Goal: Task Accomplishment & Management: Use online tool/utility

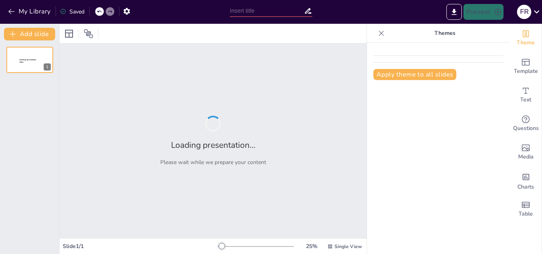
type input "Introducción a la Metodología del Aprendizaje Servicio: Fundamentos y Objetivos"
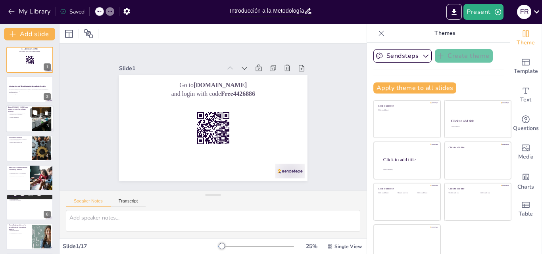
checkbox input "true"
click at [30, 117] on div at bounding box center [30, 118] width 48 height 27
type textarea "Lo ipsumdolorsita co ad elitsedd eiusmo te incidid utla et dolor ma al enimadmi…"
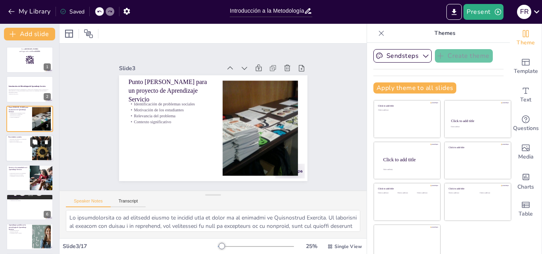
checkbox input "true"
click at [31, 145] on button at bounding box center [35, 143] width 10 height 10
type textarea "Las situaciones que afectan a la comunidad son diversas y pueden variar según e…"
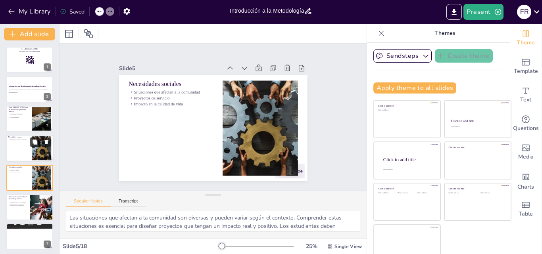
scroll to position [31, 0]
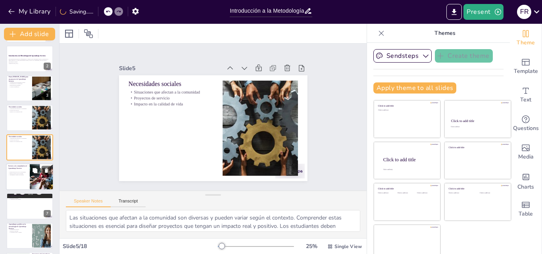
checkbox input "true"
click at [25, 172] on p "Participación activa de los estudiantes" at bounding box center [17, 172] width 19 height 2
type textarea "La participación activa es crucial en el Aprendizaje Servicio. Cuando los estud…"
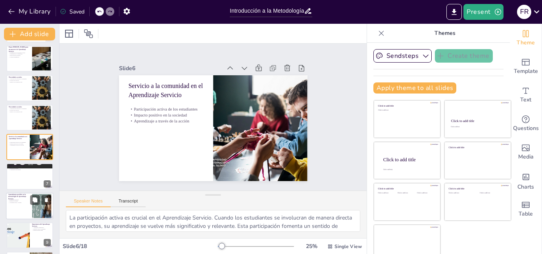
checkbox input "true"
click at [29, 200] on p "Desarrollo personal" at bounding box center [18, 201] width 21 height 2
type textarea "Las habilidades prácticas adquiridas durante el Aprendizaje Servicio son fundam…"
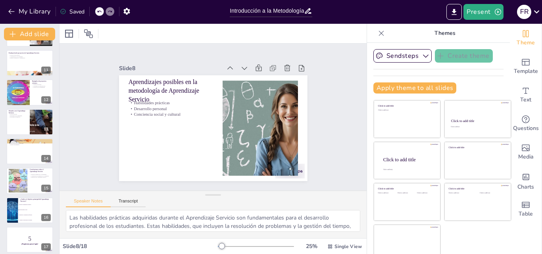
scroll to position [327, 0]
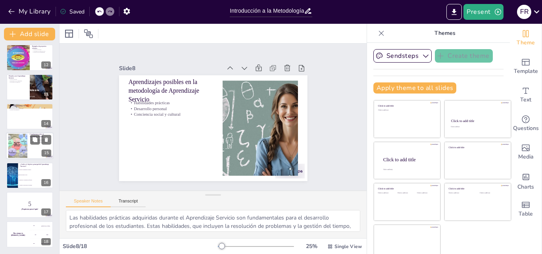
checkbox input "true"
click at [38, 145] on div at bounding box center [30, 146] width 48 height 27
type textarea "El desarrollo integral de los estudiantes es uno de los principales beneficios …"
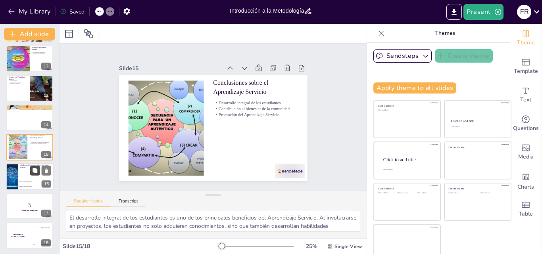
checkbox input "true"
click at [31, 173] on button at bounding box center [35, 171] width 10 height 10
type textarea "La respuesta correcta es "Generar impacto social", ya que el Aprendizaje Servic…"
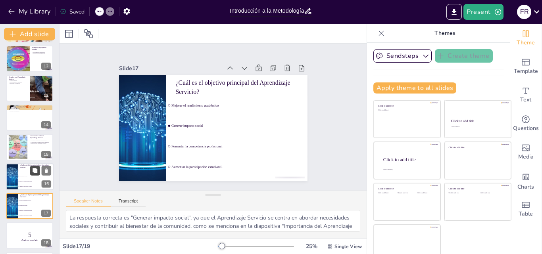
checkbox input "true"
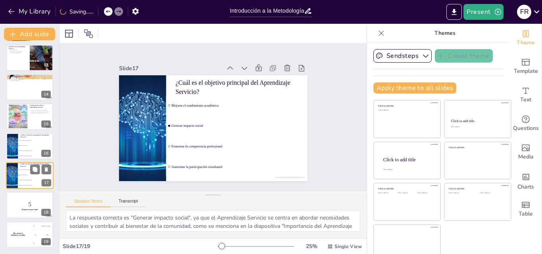
checkbox input "true"
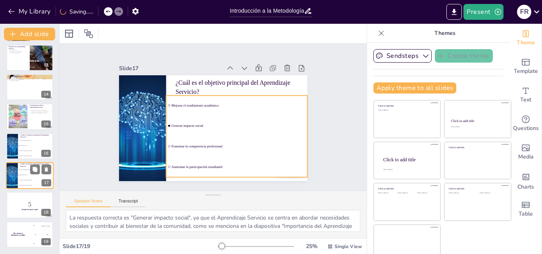
checkbox input "true"
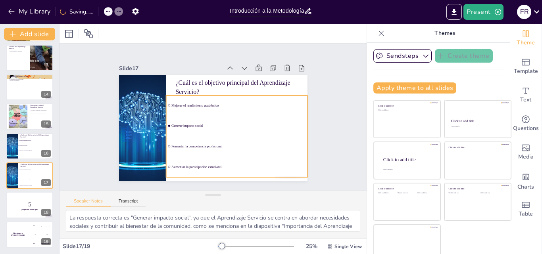
checkbox input "true"
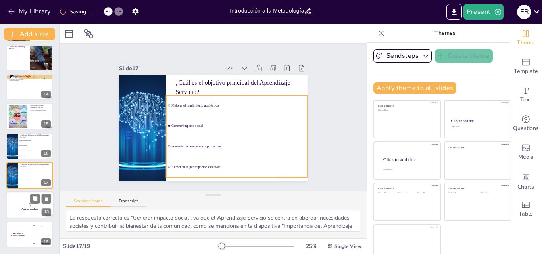
checkbox input "true"
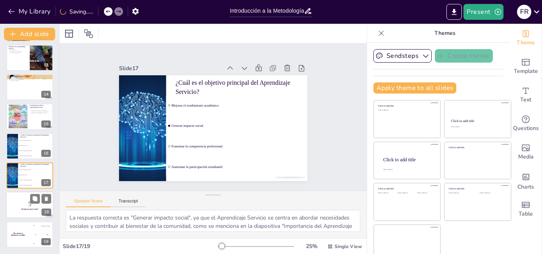
checkbox input "true"
click at [27, 202] on p "5" at bounding box center [29, 204] width 43 height 9
checkbox input "true"
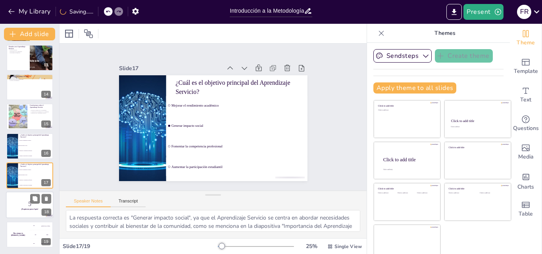
checkbox input "true"
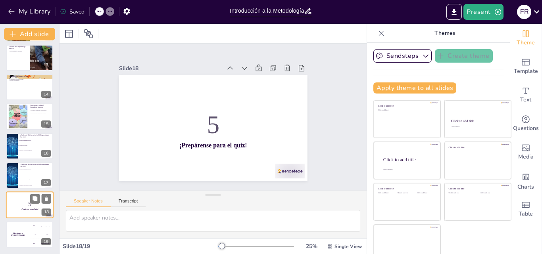
checkbox input "true"
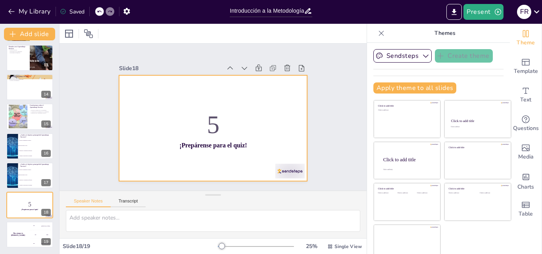
checkbox input "true"
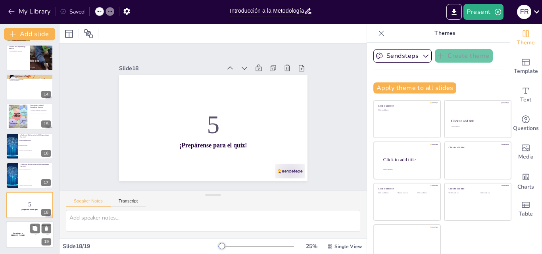
click at [27, 228] on div "The winner is [PERSON_NAME]" at bounding box center [18, 234] width 24 height 27
checkbox input "true"
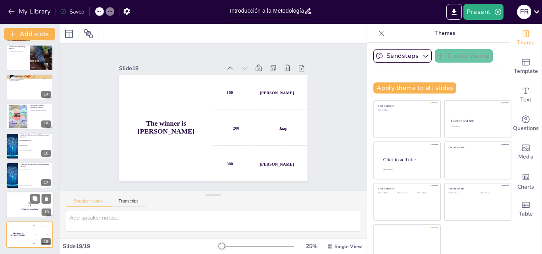
checkbox input "true"
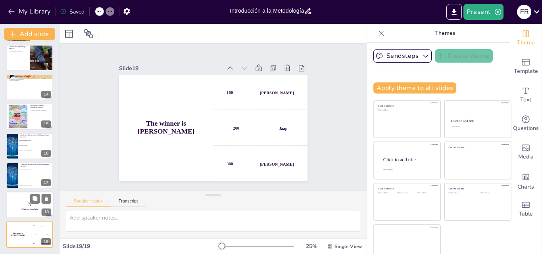
checkbox input "true"
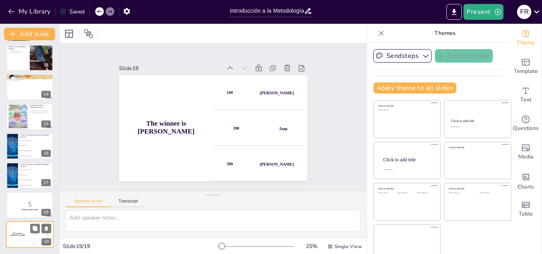
checkbox input "true"
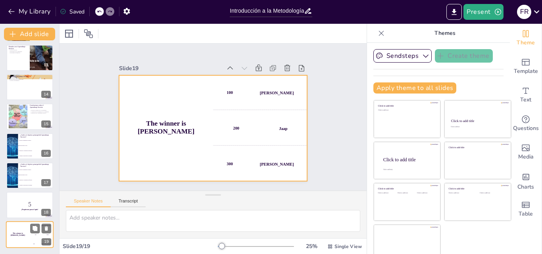
checkbox input "true"
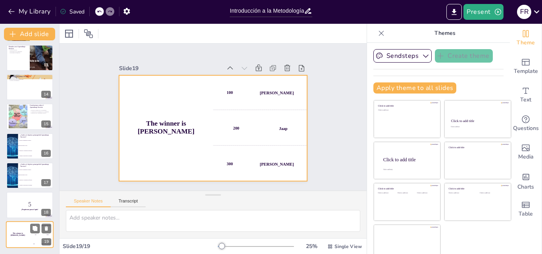
checkbox input "true"
click at [27, 237] on div "The winner is [PERSON_NAME]" at bounding box center [18, 234] width 24 height 27
checkbox input "true"
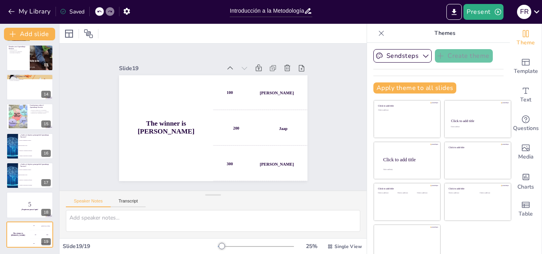
checkbox input "true"
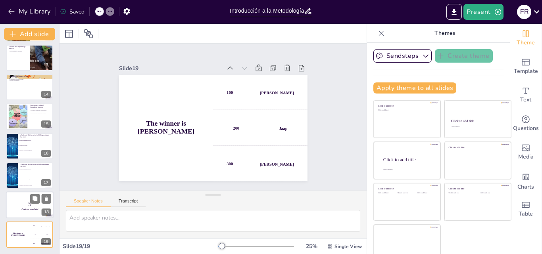
checkbox input "true"
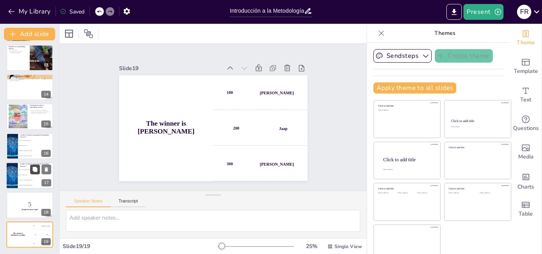
checkbox input "true"
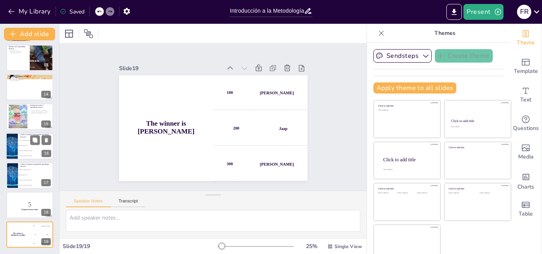
checkbox input "true"
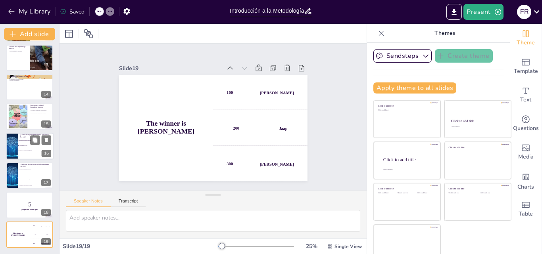
checkbox input "true"
click at [33, 146] on li "Generar impacto social" at bounding box center [36, 145] width 36 height 5
type textarea "La respuesta correcta es "Generar impacto social", ya que el Aprendizaje Servic…"
checkbox input "true"
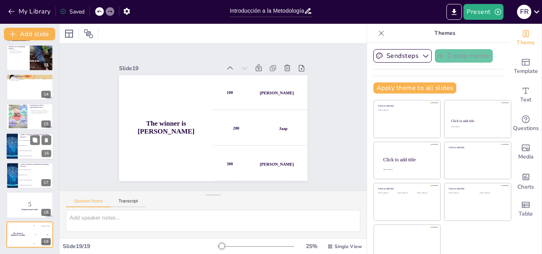
checkbox input "true"
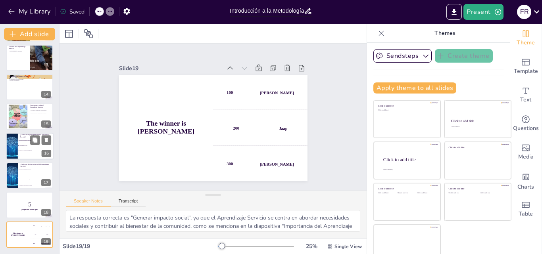
scroll to position [355, 0]
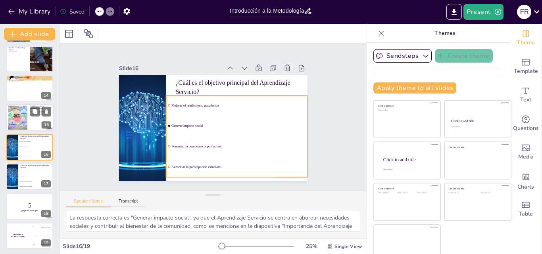
checkbox input "true"
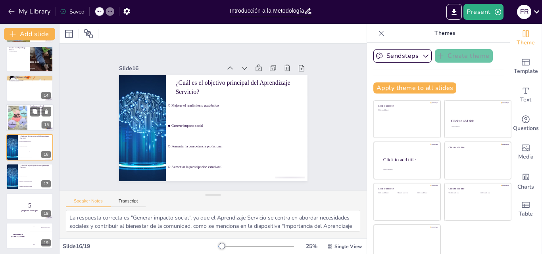
checkbox input "true"
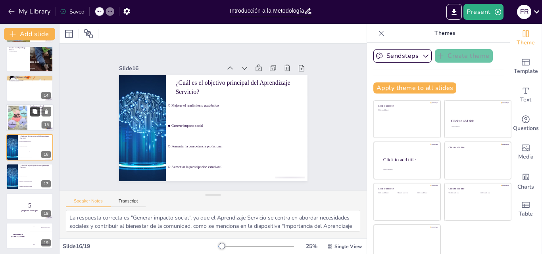
checkbox input "true"
click at [33, 113] on icon at bounding box center [35, 111] width 5 height 5
type textarea "El desarrollo integral de los estudiantes es uno de los principales beneficios …"
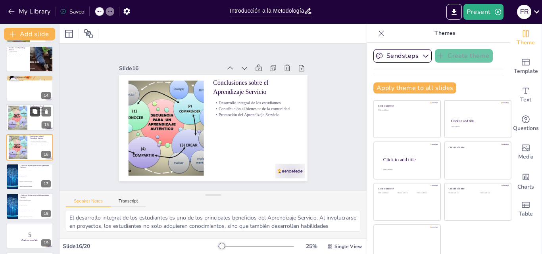
checkbox input "true"
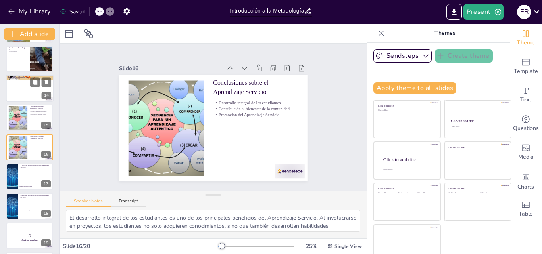
checkbox input "true"
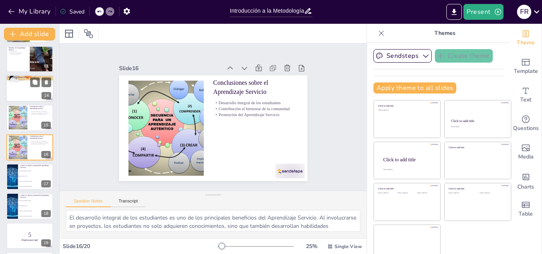
click at [29, 82] on p "Nuevas oportunidades" at bounding box center [29, 82] width 43 height 2
type textarea "La innovación y la tecnología son fundamentales para el futuro del Aprendizaje …"
checkbox input "true"
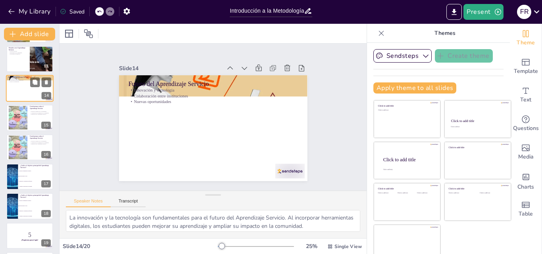
scroll to position [296, 0]
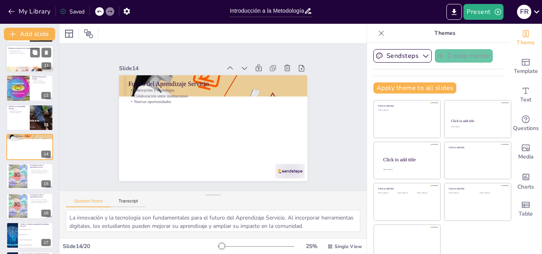
checkbox input "true"
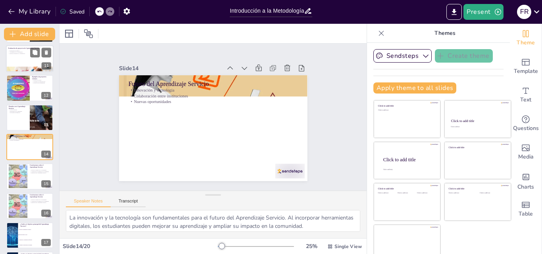
checkbox input "true"
click at [31, 63] on div at bounding box center [30, 58] width 48 height 27
type textarea "La evaluación del impacto es crucial para entender cómo un proyecto de Aprendiz…"
checkbox input "true"
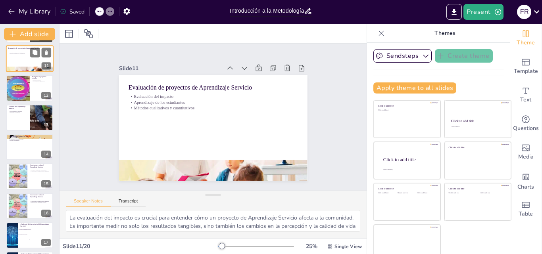
scroll to position [207, 0]
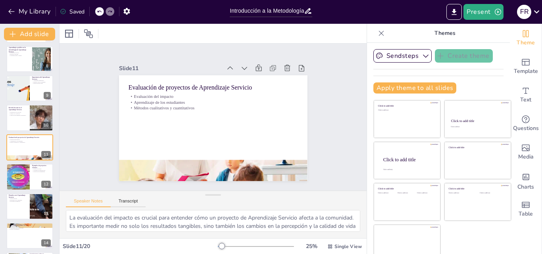
checkbox input "true"
click at [456, 13] on icon "Export to PowerPoint" at bounding box center [454, 12] width 8 height 8
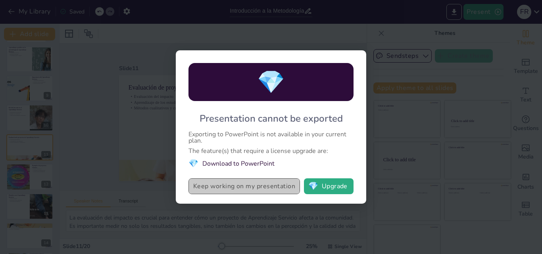
click at [281, 187] on button "Keep working on my presentation" at bounding box center [243, 186] width 111 height 16
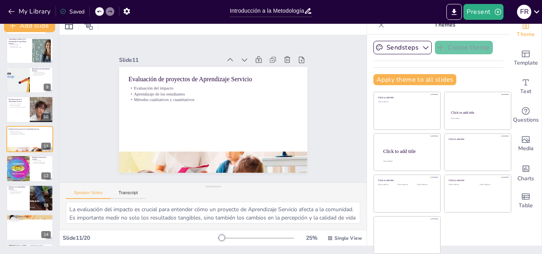
scroll to position [0, 0]
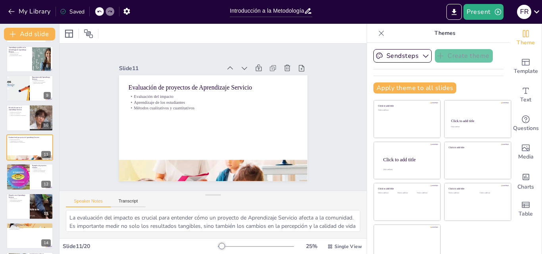
click at [377, 31] on icon at bounding box center [381, 33] width 8 height 8
checkbox input "true"
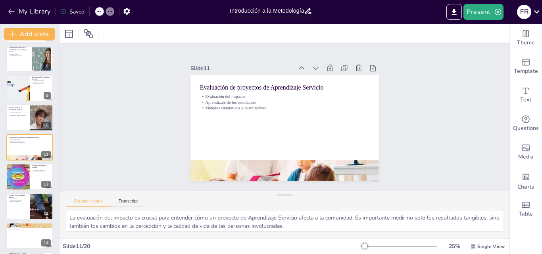
checkbox input "true"
click at [453, 13] on icon "Export to PowerPoint" at bounding box center [454, 12] width 8 height 8
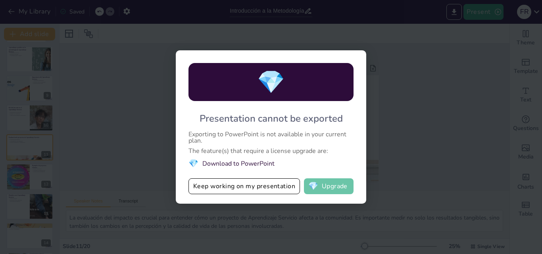
click at [322, 189] on button "💎 Upgrade" at bounding box center [329, 186] width 50 height 16
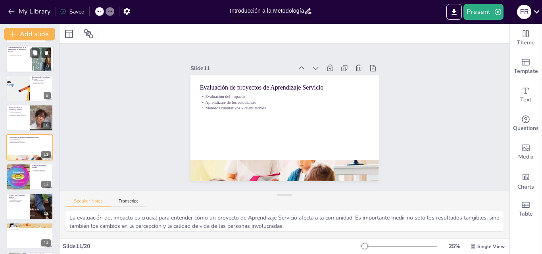
checkbox input "true"
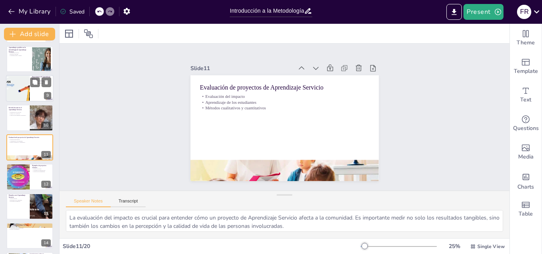
checkbox input "true"
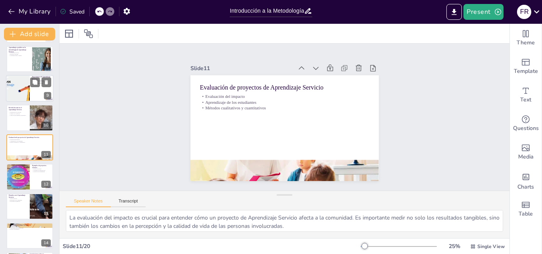
checkbox input "true"
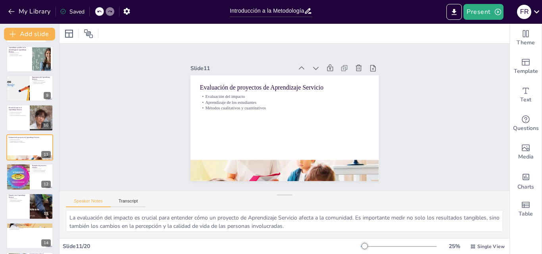
checkbox input "true"
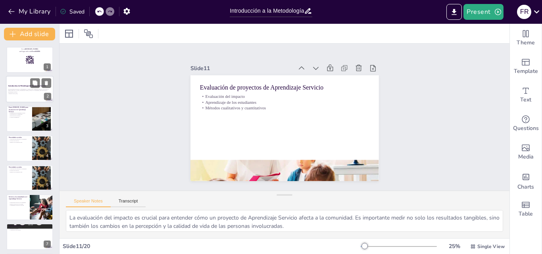
checkbox input "true"
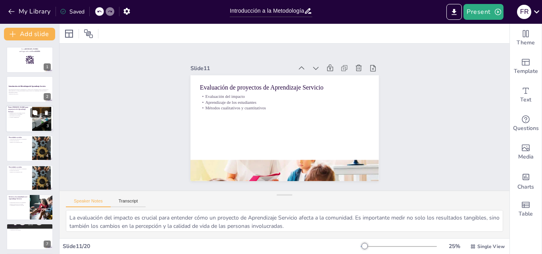
checkbox input "true"
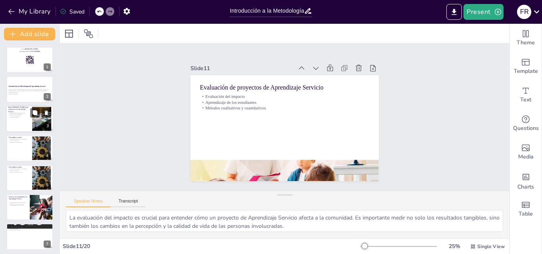
checkbox input "true"
click at [24, 111] on p "Punto [PERSON_NAME] para un proyecto de Aprendizaje Servicio" at bounding box center [18, 109] width 21 height 7
type textarea "Lo ipsumdolorsita co ad elitsedd eiusmo te incidid utla et dolor ma al enimadmi…"
checkbox input "true"
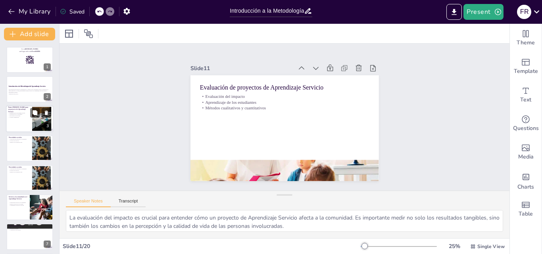
checkbox input "true"
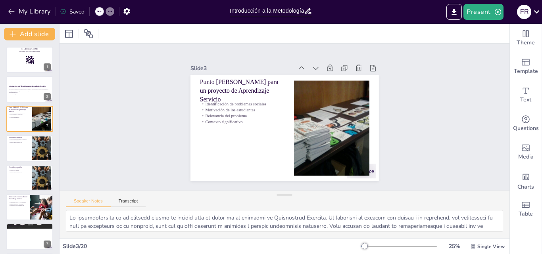
checkbox input "true"
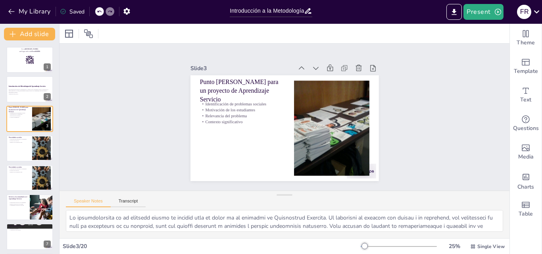
checkbox input "true"
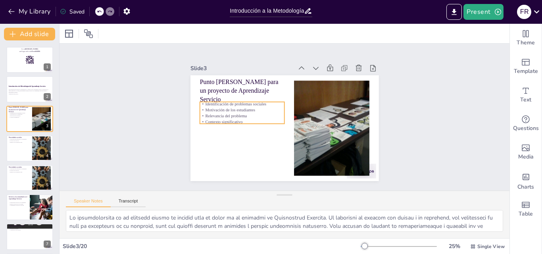
checkbox input "true"
click at [262, 108] on p "Motivación de los estudiantes" at bounding box center [278, 75] width 32 height 82
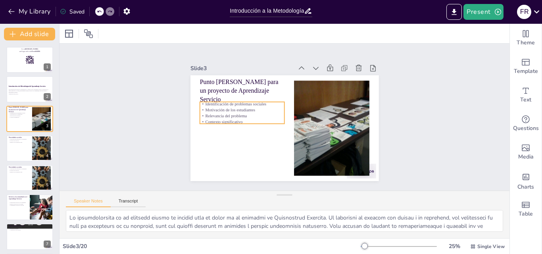
checkbox input "true"
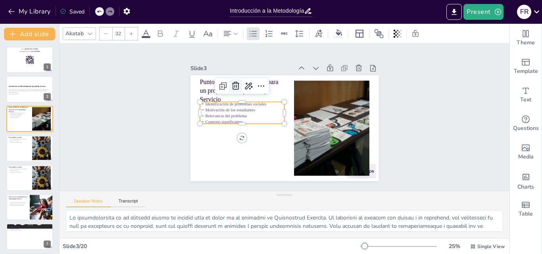
checkbox input "true"
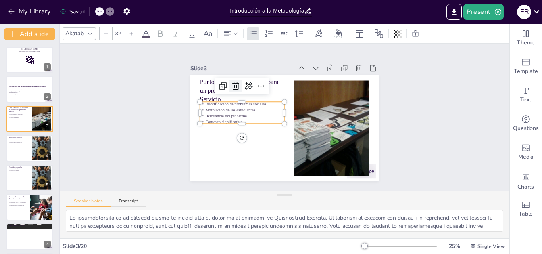
checkbox input "true"
click at [281, 81] on icon at bounding box center [287, 78] width 13 height 13
checkbox input "true"
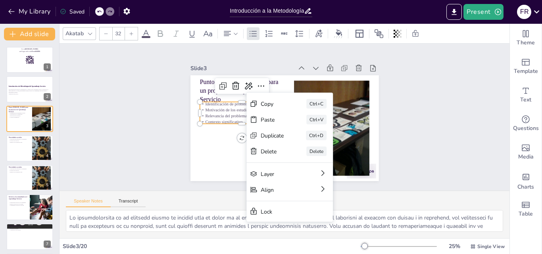
checkbox input "true"
click at [283, 161] on div "Copy" at bounding box center [293, 172] width 21 height 23
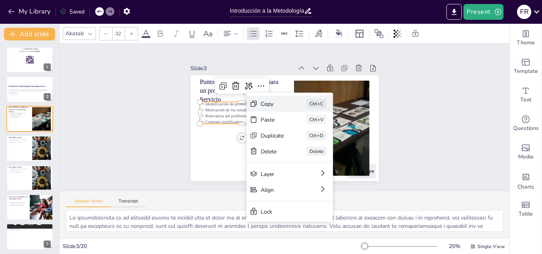
checkbox input "true"
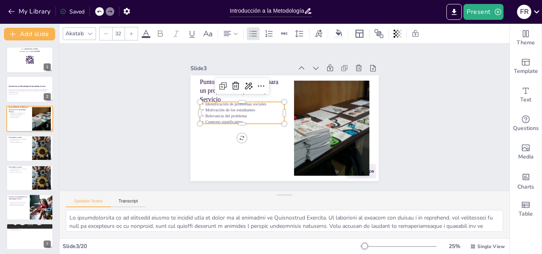
checkbox input "true"
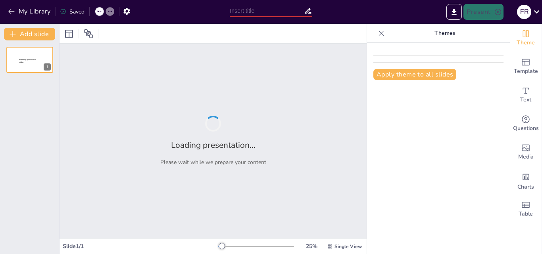
type input "Introducción a la Metodología del Aprendizaje Servicio: Fundamentos y Objetivos"
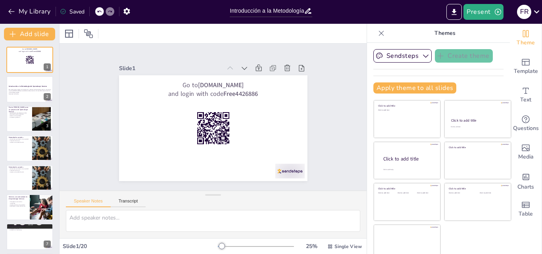
checkbox input "true"
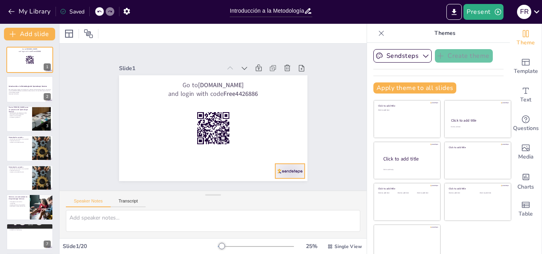
checkbox input "true"
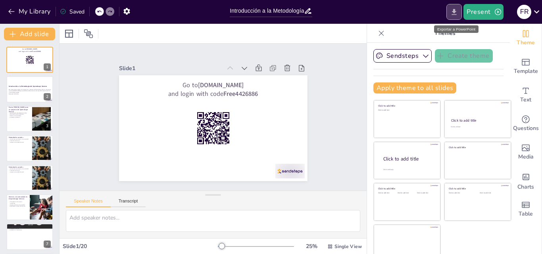
click at [456, 13] on icon "Export to PowerPoint" at bounding box center [454, 12] width 8 height 8
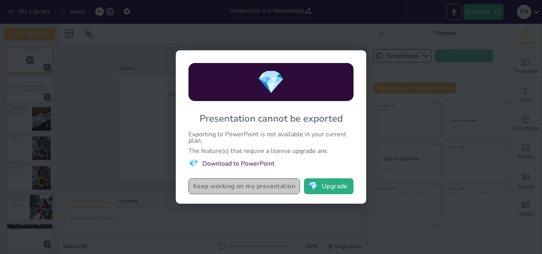
click at [271, 184] on button "Keep working on my presentation" at bounding box center [243, 186] width 111 height 16
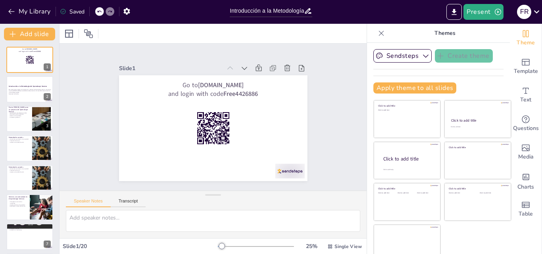
checkbox input "true"
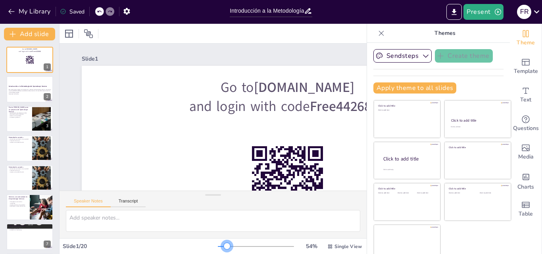
checkbox input "true"
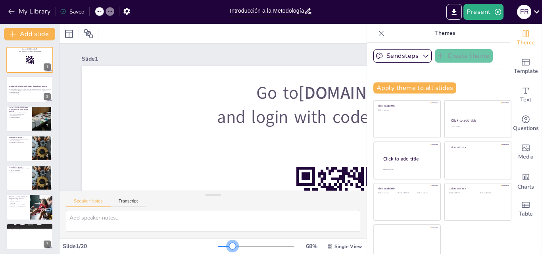
checkbox input "true"
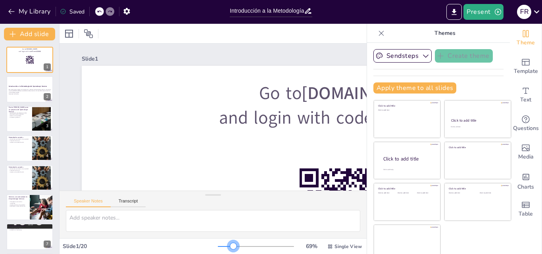
checkbox input "true"
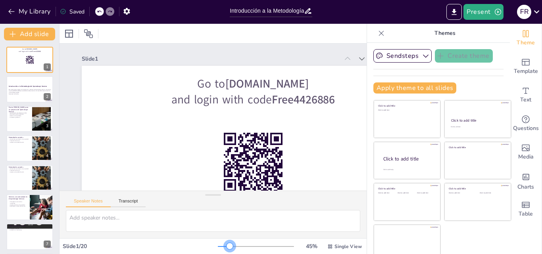
checkbox input "true"
drag, startPoint x: 211, startPoint y: 246, endPoint x: 215, endPoint y: 246, distance: 4.4
click at [226, 246] on div at bounding box center [229, 246] width 6 height 6
checkbox input "true"
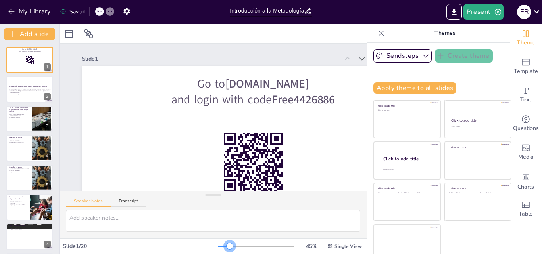
checkbox input "true"
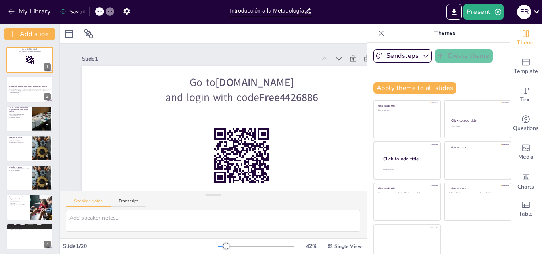
checkbox input "true"
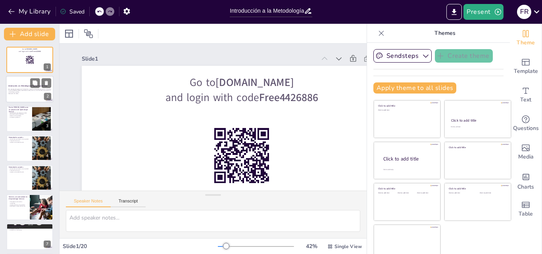
checkbox input "true"
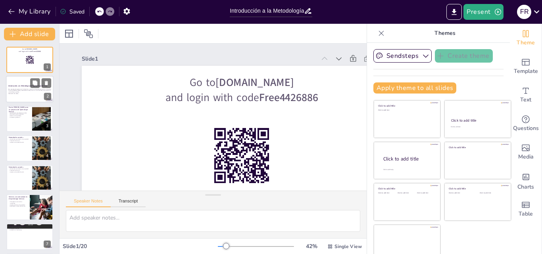
checkbox input "true"
click at [30, 94] on p "Generated with [URL]" at bounding box center [29, 94] width 43 height 2
checkbox input "true"
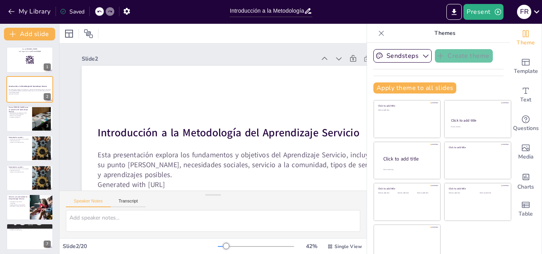
checkbox input "true"
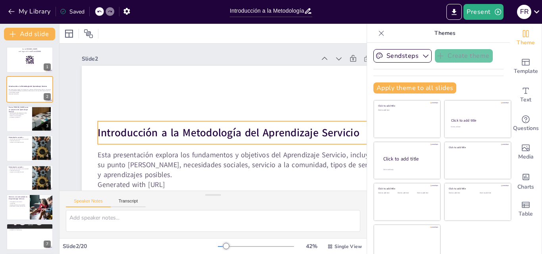
checkbox input "true"
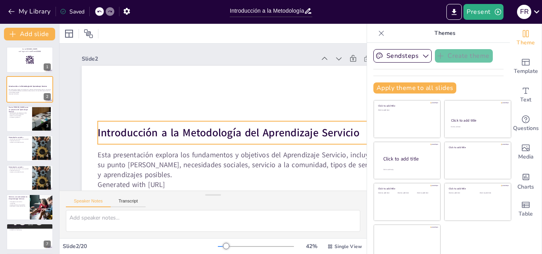
checkbox input "true"
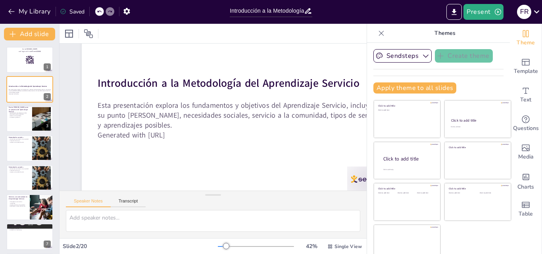
scroll to position [50, 0]
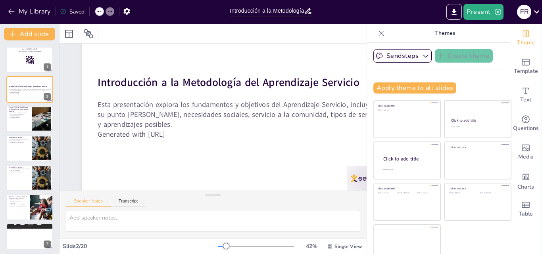
checkbox input "true"
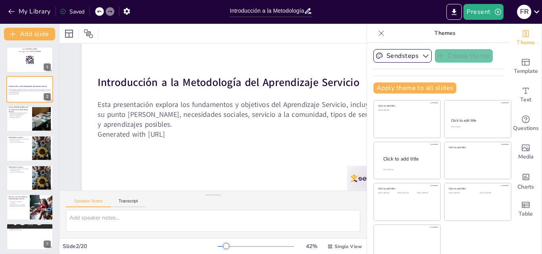
checkbox input "true"
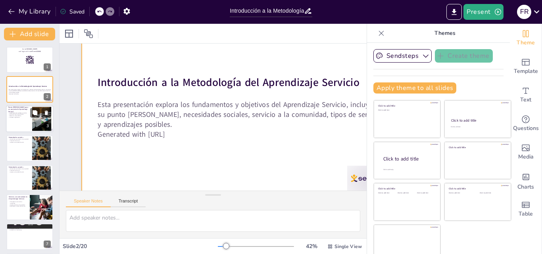
checkbox input "true"
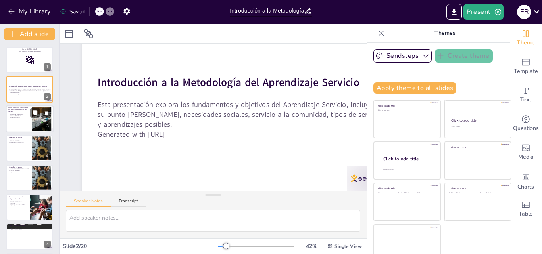
checkbox input "true"
click at [26, 122] on div at bounding box center [30, 118] width 48 height 27
type textarea "Lo ipsumdolorsita co ad elitsedd eiusmo te incidid utla et dolor ma al enimadmi…"
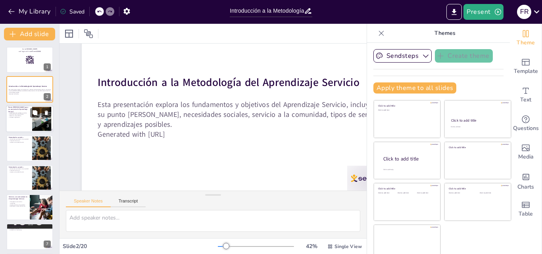
checkbox input "true"
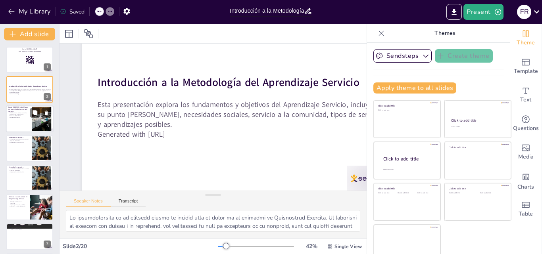
scroll to position [0, 0]
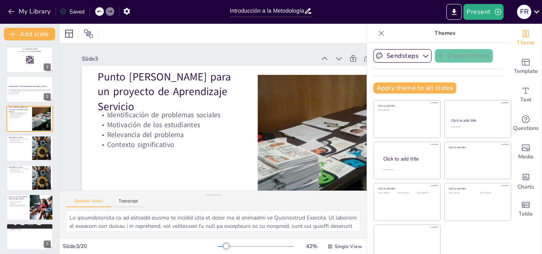
checkbox input "true"
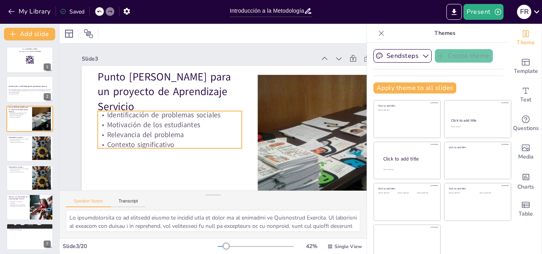
checkbox input "true"
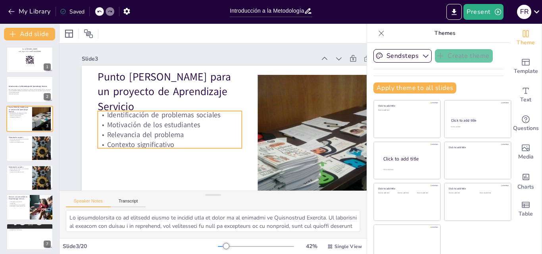
checkbox input "true"
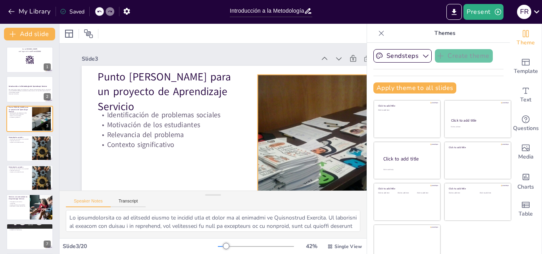
checkbox input "true"
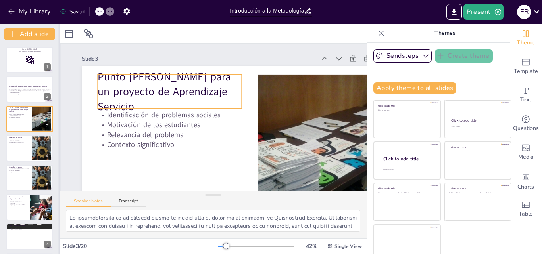
checkbox input "true"
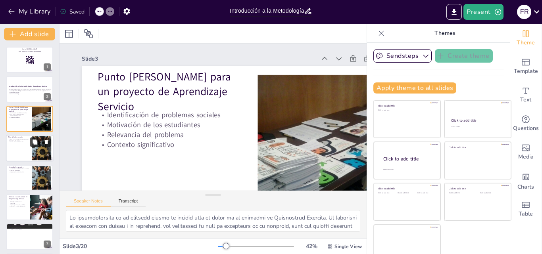
checkbox input "true"
click at [40, 153] on div at bounding box center [41, 148] width 59 height 24
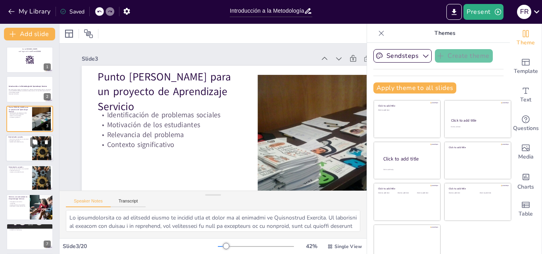
type textarea "Las situaciones que afectan a la comunidad son diversas y pueden variar según e…"
checkbox input "true"
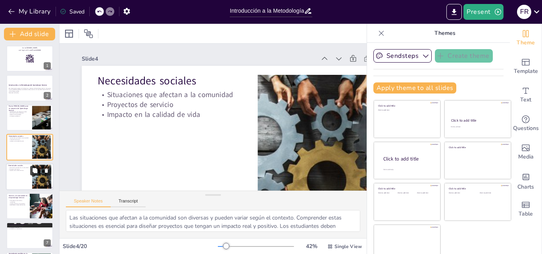
checkbox input "true"
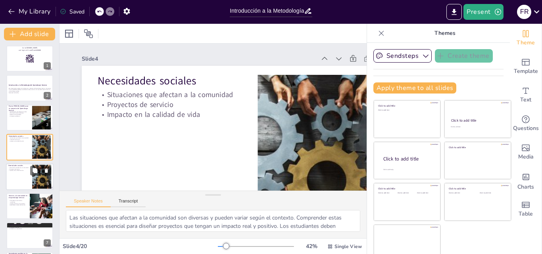
checkbox input "true"
click at [38, 180] on div at bounding box center [41, 177] width 59 height 24
checkbox input "true"
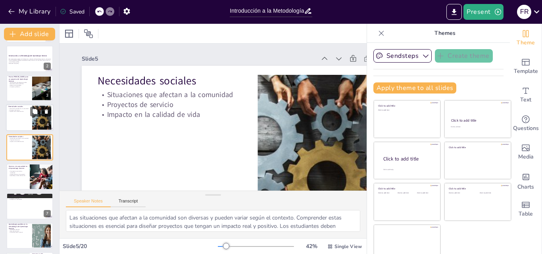
checkbox input "true"
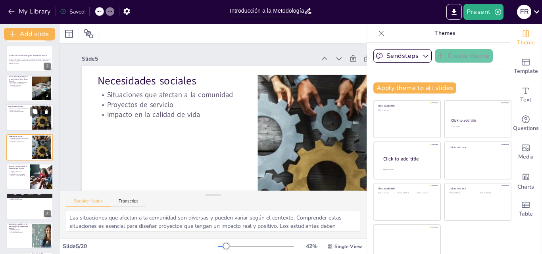
checkbox input "true"
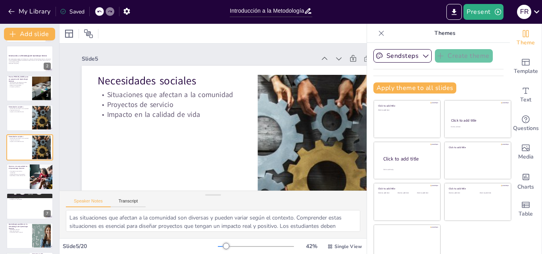
checkbox input "true"
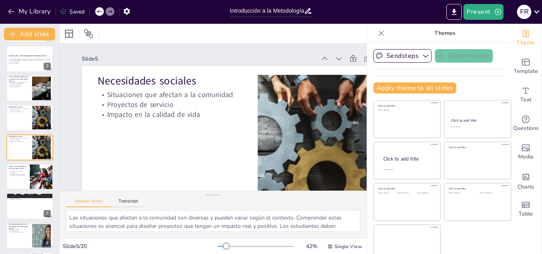
checkbox input "true"
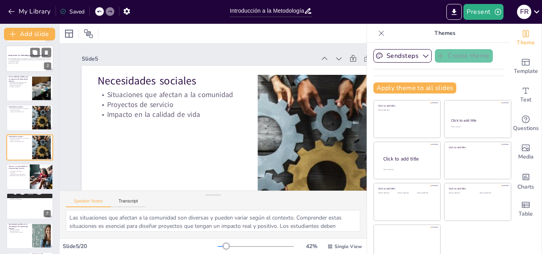
click at [28, 67] on div at bounding box center [30, 59] width 48 height 27
checkbox input "true"
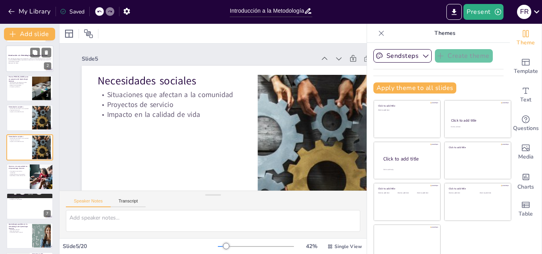
scroll to position [0, 0]
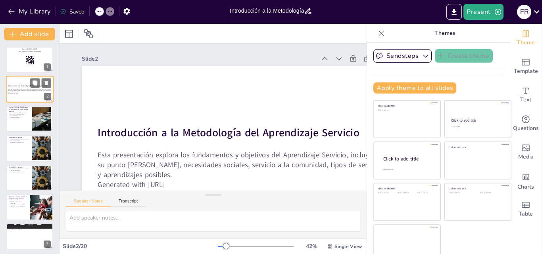
checkbox input "true"
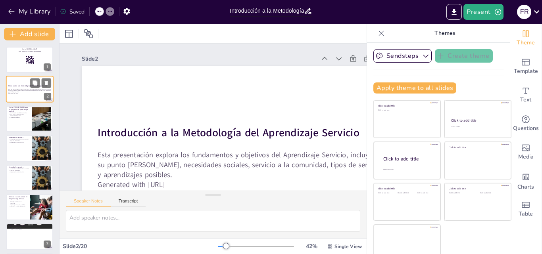
checkbox input "true"
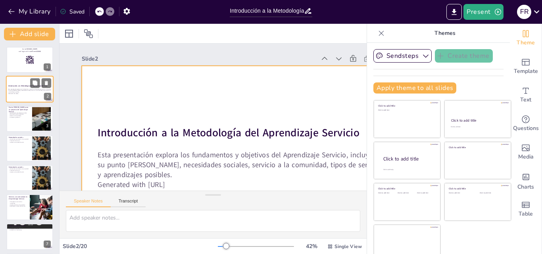
click at [28, 98] on div at bounding box center [30, 89] width 48 height 27
checkbox input "true"
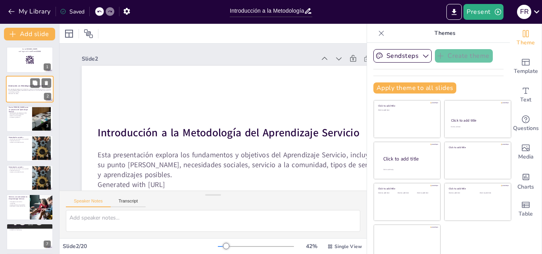
scroll to position [38, 0]
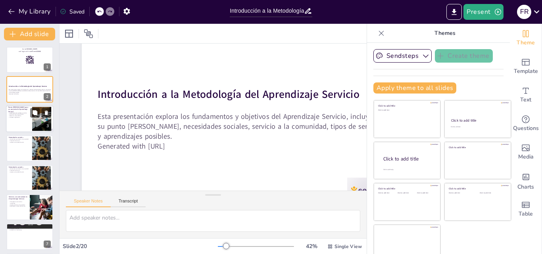
checkbox input "true"
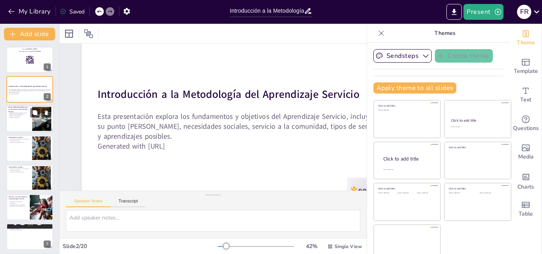
checkbox input "true"
click at [21, 120] on div at bounding box center [30, 118] width 48 height 27
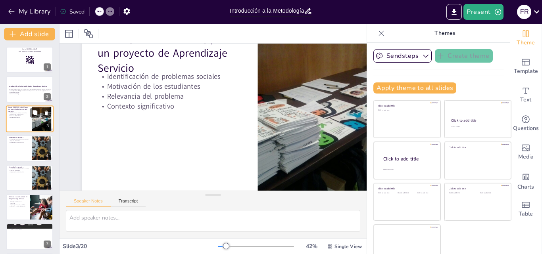
type textarea "Lo ipsumdolorsita co ad elitsedd eiusmo te incidid utla et dolor ma al enimadmi…"
checkbox input "true"
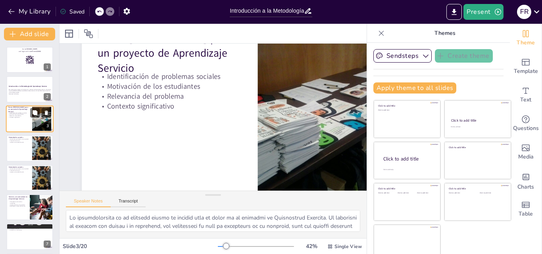
scroll to position [0, 0]
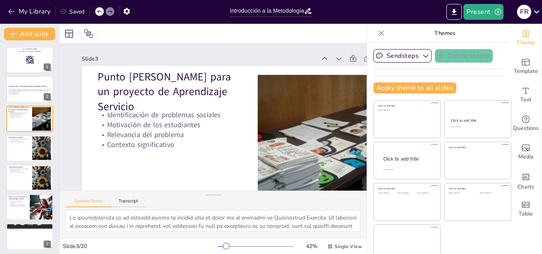
checkbox input "true"
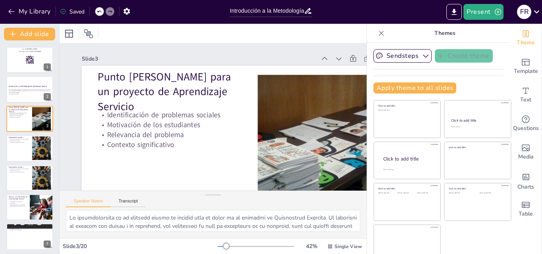
checkbox input "true"
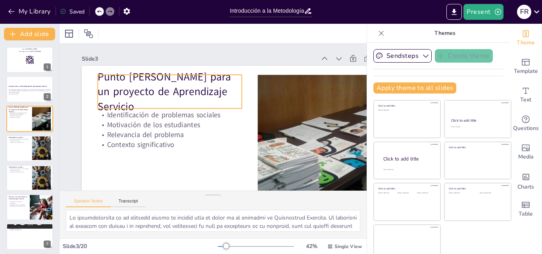
checkbox input "true"
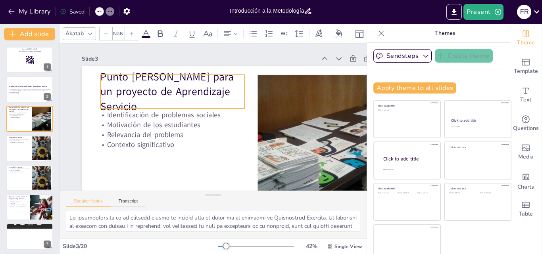
checkbox input "true"
type input "48"
checkbox input "true"
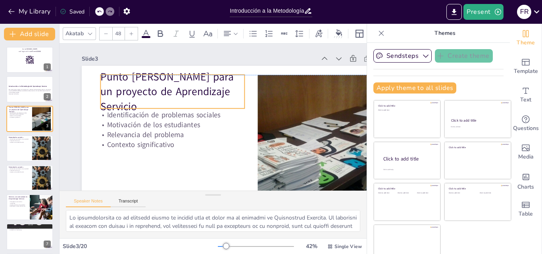
checkbox input "true"
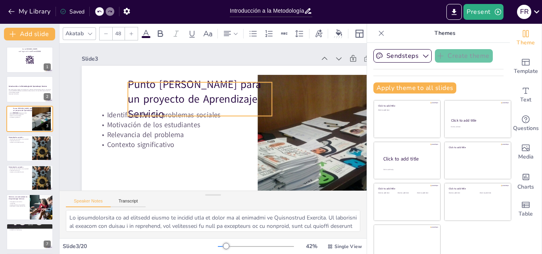
checkbox input "true"
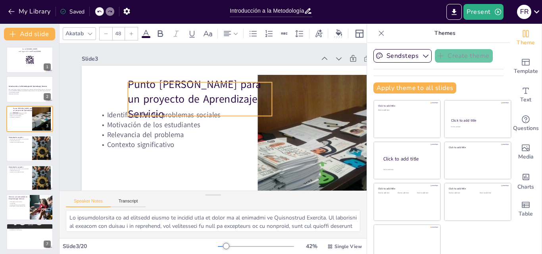
checkbox input "true"
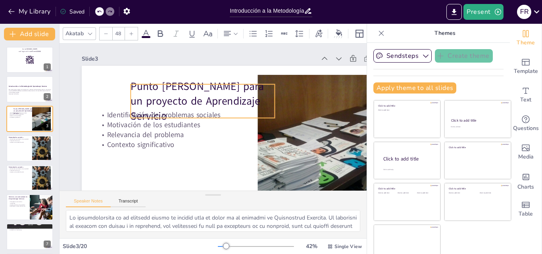
checkbox input "true"
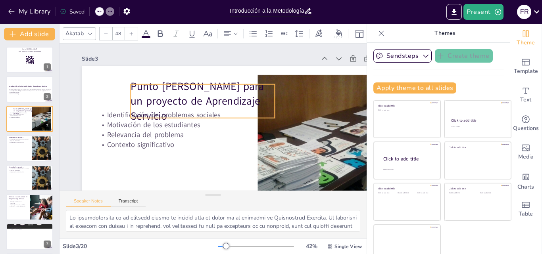
checkbox input "true"
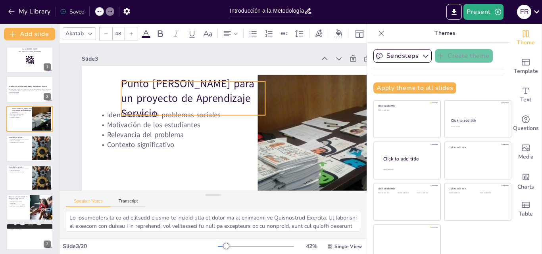
checkbox input "true"
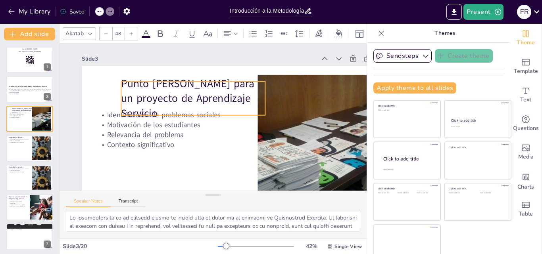
checkbox input "true"
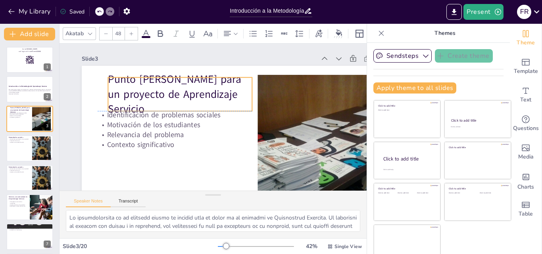
checkbox input "true"
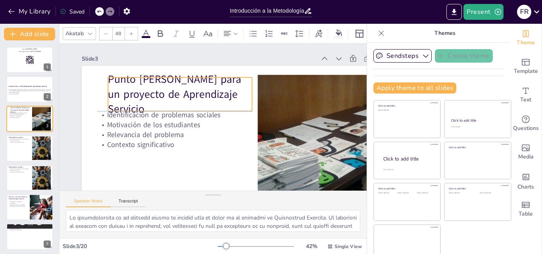
checkbox input "true"
drag, startPoint x: 99, startPoint y: 73, endPoint x: 108, endPoint y: 75, distance: 8.9
click at [108, 75] on p "Punto [PERSON_NAME] para un proyecto de Aprendizaje Servicio" at bounding box center [181, 90] width 148 height 59
checkbox input "true"
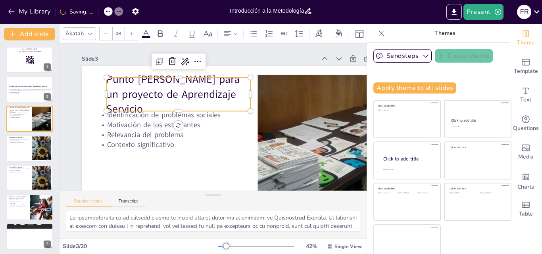
checkbox input "true"
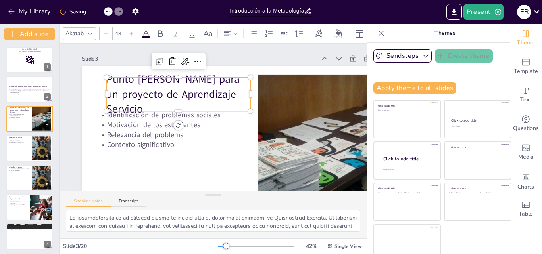
checkbox input "true"
click at [203, 90] on p "Punto [PERSON_NAME] para un proyecto de Aprendizaje Servicio" at bounding box center [181, 90] width 148 height 59
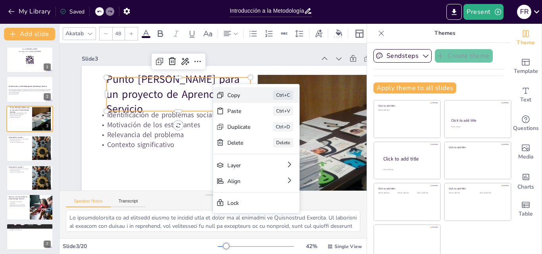
click at [283, 143] on div "Copy" at bounding box center [295, 148] width 24 height 10
